Goal: Task Accomplishment & Management: Manage account settings

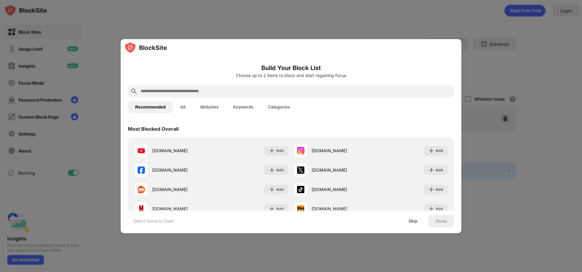
click at [422, 227] on div "Select Items to Start Skip Done" at bounding box center [291, 221] width 341 height 24
click at [416, 219] on div "Skip" at bounding box center [413, 221] width 9 height 5
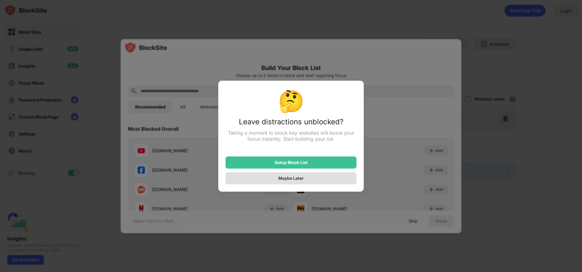
click at [305, 178] on div "Maybe Later" at bounding box center [290, 178] width 131 height 12
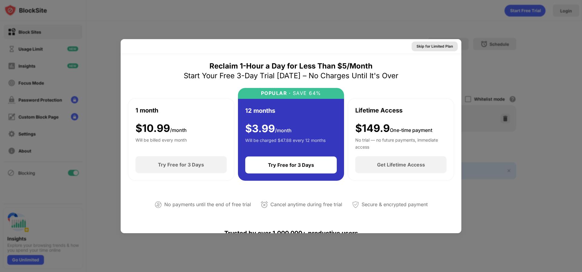
click at [428, 42] on div "Skip for Limited Plan" at bounding box center [435, 47] width 46 height 10
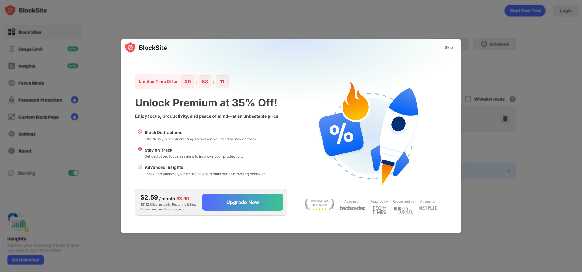
click at [434, 45] on div "Skip" at bounding box center [291, 47] width 341 height 17
click at [447, 49] on div "Skip" at bounding box center [449, 48] width 8 height 6
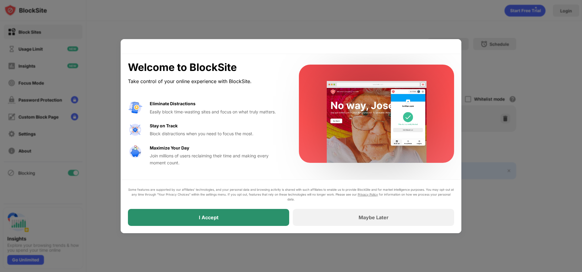
click at [260, 218] on div "I Accept" at bounding box center [208, 217] width 161 height 17
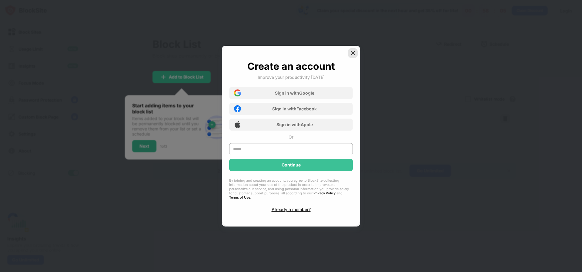
click at [352, 56] on img at bounding box center [353, 53] width 6 height 6
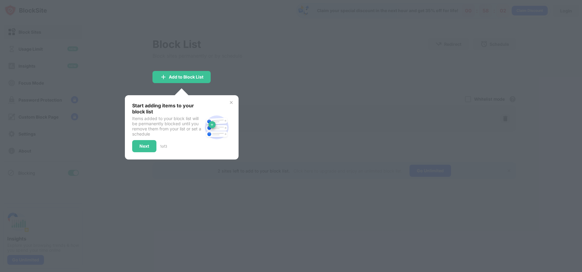
click at [227, 103] on div "Start adding items to your block list Items added to your block list will be pe…" at bounding box center [181, 127] width 99 height 50
click at [232, 103] on img at bounding box center [231, 102] width 5 height 5
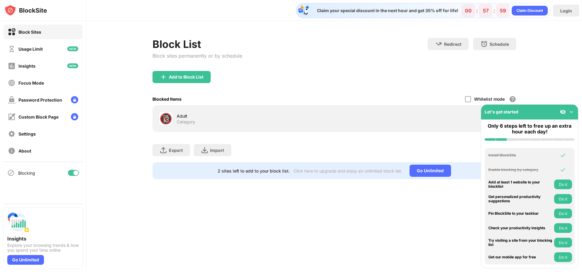
click at [570, 110] on img at bounding box center [571, 112] width 6 height 6
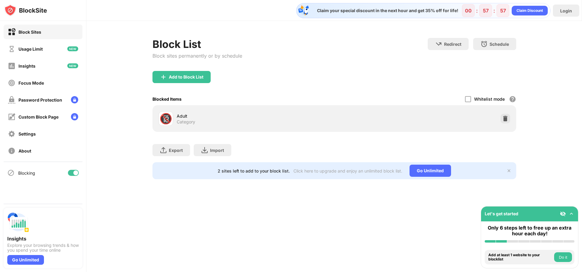
click at [510, 120] on div "🔞 Adult Category" at bounding box center [334, 118] width 356 height 19
click at [508, 120] on div at bounding box center [505, 119] width 10 height 10
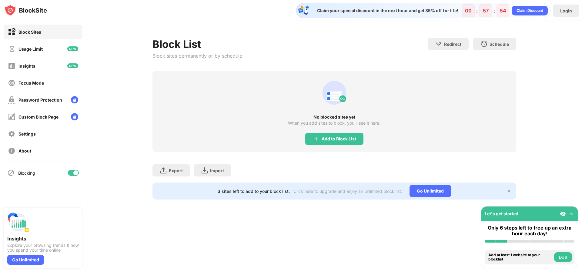
click at [505, 119] on div "No blocked sites yet When you add sites to block, you’ll see it here. Add to Bl…" at bounding box center [334, 111] width 364 height 81
click at [509, 120] on div "No blocked sites yet When you add sites to block, you’ll see it here. Add to Bl…" at bounding box center [334, 111] width 364 height 81
click at [344, 143] on div "Add to Block List" at bounding box center [334, 139] width 58 height 12
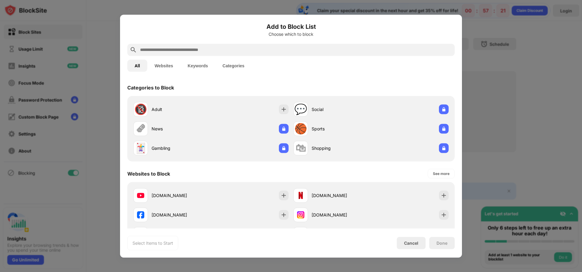
click at [178, 52] on input "text" at bounding box center [295, 49] width 313 height 7
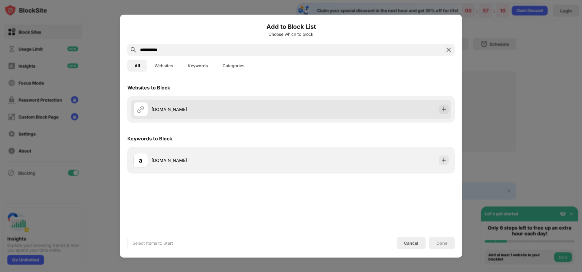
click at [191, 110] on div "[DOMAIN_NAME]" at bounding box center [221, 109] width 139 height 6
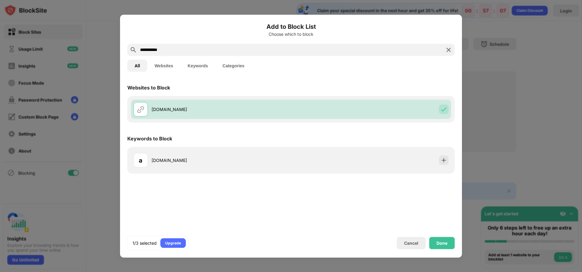
click at [162, 50] on input "**********" at bounding box center [290, 49] width 303 height 7
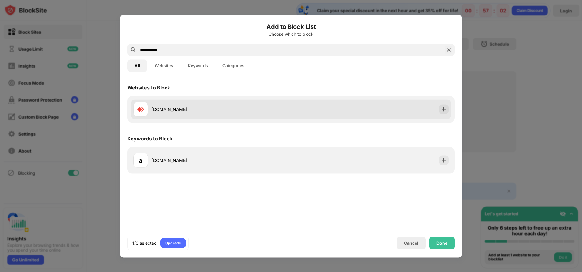
click at [162, 104] on div "[DOMAIN_NAME]" at bounding box center [212, 109] width 158 height 15
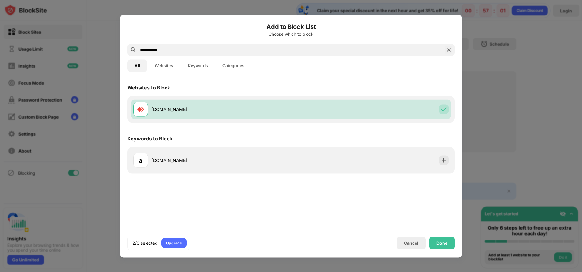
click at [183, 51] on input "**********" at bounding box center [290, 49] width 303 height 7
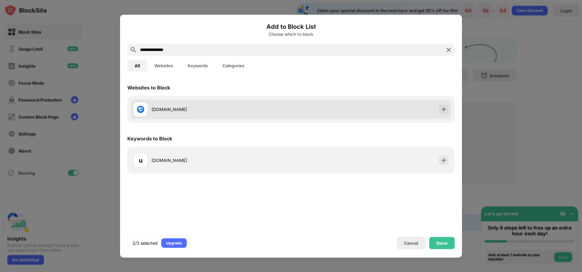
type input "**********"
click at [189, 110] on div "[DOMAIN_NAME]" at bounding box center [221, 109] width 139 height 6
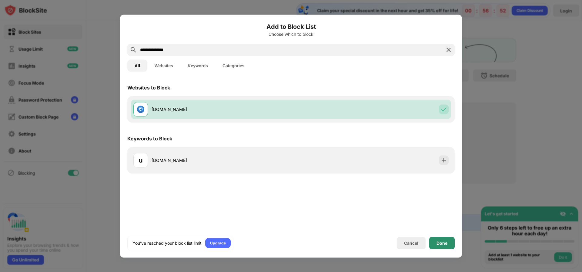
click at [443, 242] on div "Done" at bounding box center [441, 242] width 11 height 5
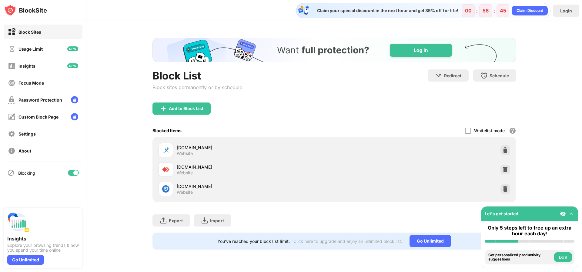
click at [172, 35] on div "Block List Block sites permanently or by schedule Redirect Choose a site to be …" at bounding box center [334, 143] width 496 height 245
